Goal: Transaction & Acquisition: Purchase product/service

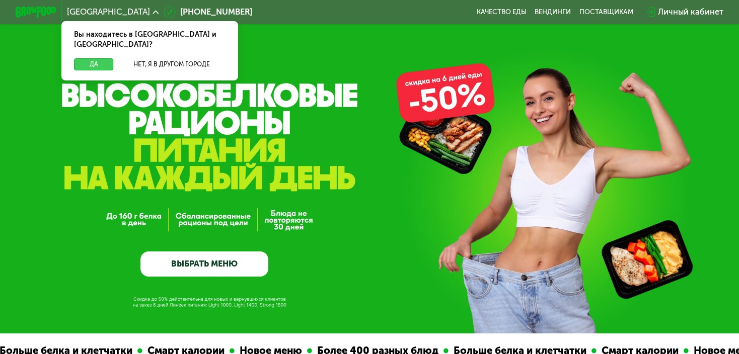
click at [97, 58] on button "Да" at bounding box center [94, 64] width 40 height 12
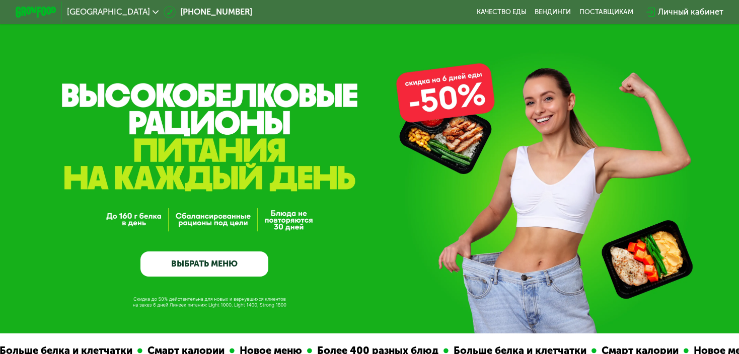
click at [249, 274] on link "ВЫБРАТЬ МЕНЮ" at bounding box center [204, 265] width 128 height 26
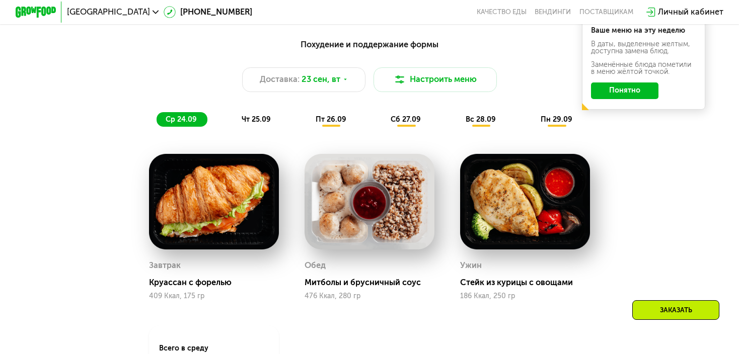
scroll to position [704, 0]
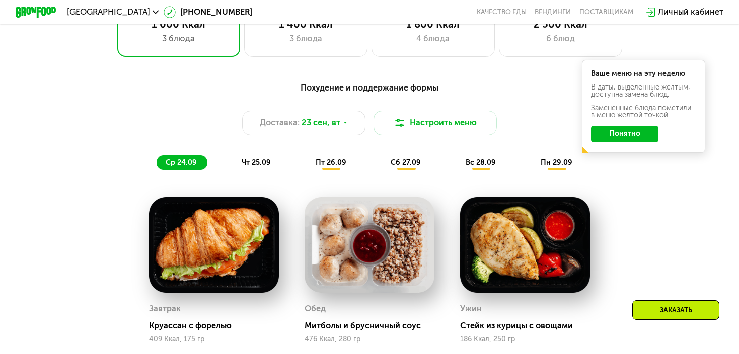
click at [273, 168] on div "чт 25.09" at bounding box center [257, 163] width 49 height 15
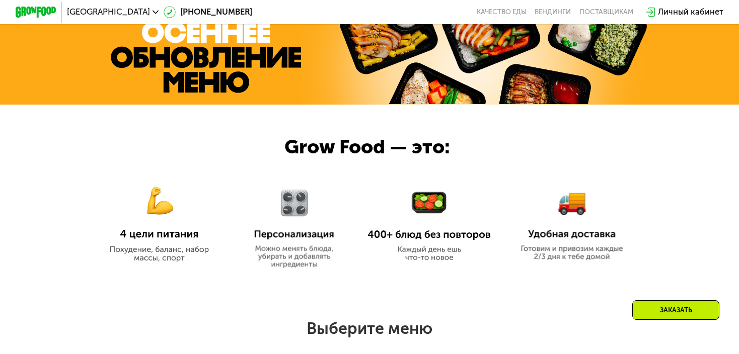
scroll to position [553, 0]
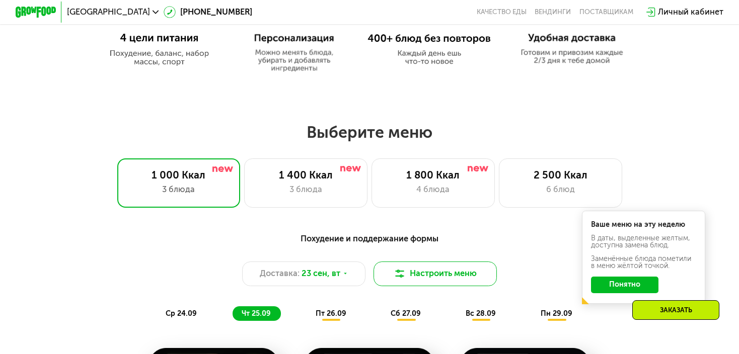
click at [445, 274] on button "Настроить меню" at bounding box center [435, 274] width 123 height 25
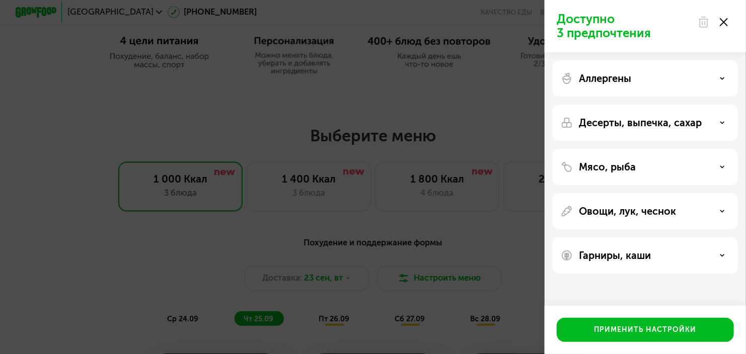
click at [663, 168] on div "Мясо, рыба" at bounding box center [645, 167] width 169 height 12
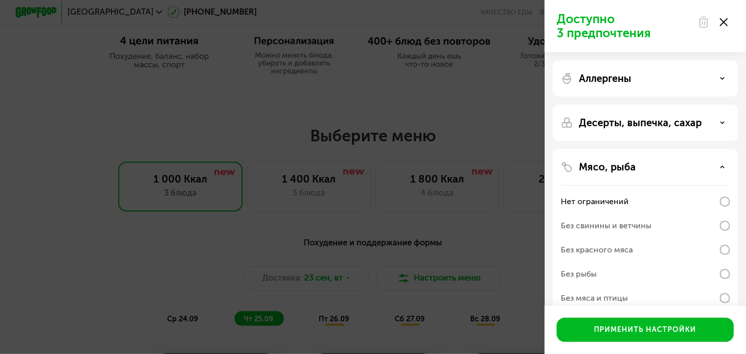
click at [663, 168] on div "Мясо, рыба" at bounding box center [645, 167] width 169 height 12
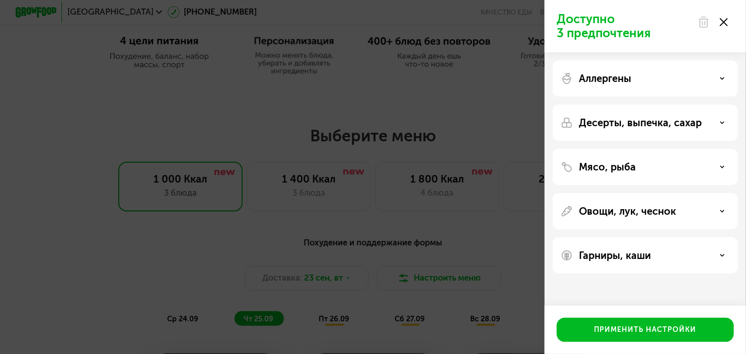
click at [729, 21] on div at bounding box center [713, 22] width 42 height 20
click at [725, 21] on use at bounding box center [724, 22] width 8 height 8
